Goal: Information Seeking & Learning: Learn about a topic

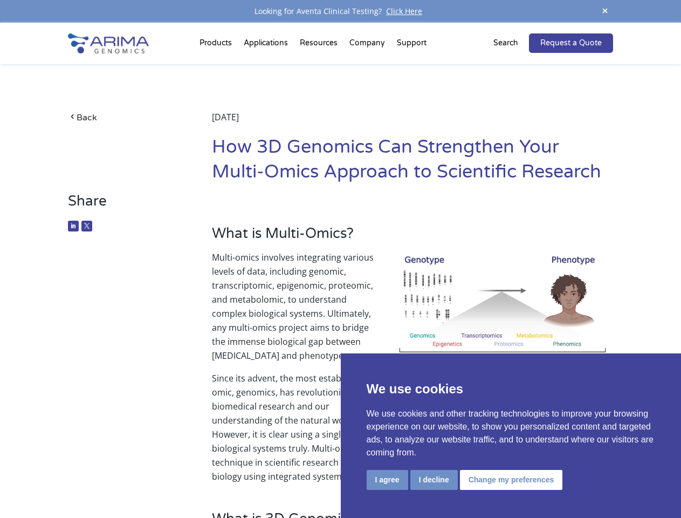
click at [340, 259] on p "Multi-omics involves integrating various levels of data, including genomic, tra…" at bounding box center [412, 310] width 401 height 121
click at [387, 480] on button "I agree" at bounding box center [388, 480] width 42 height 20
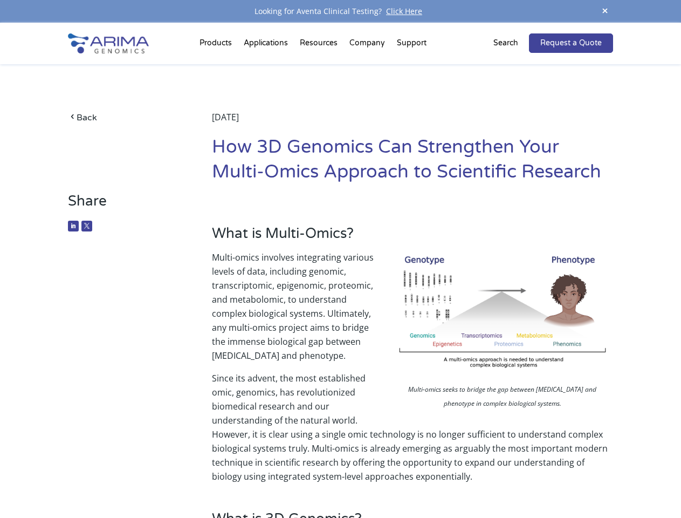
click at [434, 480] on p "Since its advent, the most established omic, genomics, has revolutionized biome…" at bounding box center [412, 427] width 401 height 112
click at [510, 480] on p "Since its advent, the most established omic, genomics, has revolutionized biome…" at bounding box center [412, 427] width 401 height 112
click at [605, 11] on span at bounding box center [605, 11] width 16 height 15
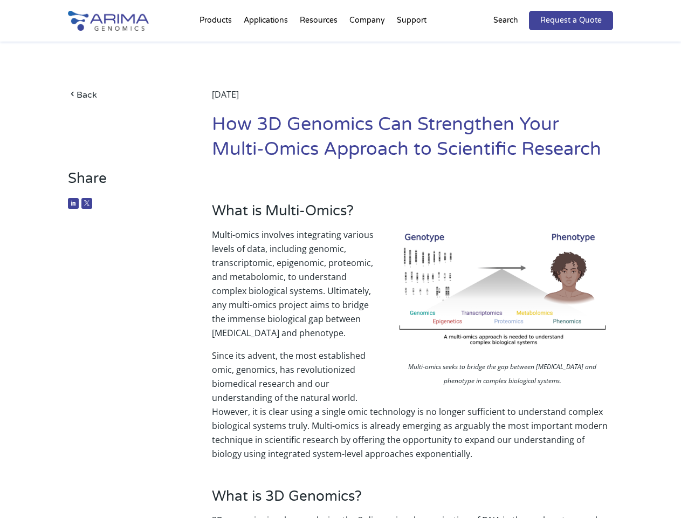
click at [340, 270] on p "Multi-omics involves integrating various levels of data, including genomic, tra…" at bounding box center [412, 288] width 401 height 121
click at [217, 45] on div "Back [DATE] How 3D Genomics Can Strengthen Your Multi-Omics Approach to Scienti…" at bounding box center [340, 106] width 545 height 128
click at [320, 45] on div "Back [DATE] How 3D Genomics Can Strengthen Your Multi-Omics Approach to Scienti…" at bounding box center [340, 106] width 545 height 128
click at [368, 45] on div "Back [DATE] How 3D Genomics Can Strengthen Your Multi-Omics Approach to Scienti…" at bounding box center [340, 106] width 545 height 128
click at [412, 45] on div "Back [DATE] How 3D Genomics Can Strengthen Your Multi-Omics Approach to Scienti…" at bounding box center [340, 106] width 545 height 128
